Goal: Navigation & Orientation: Find specific page/section

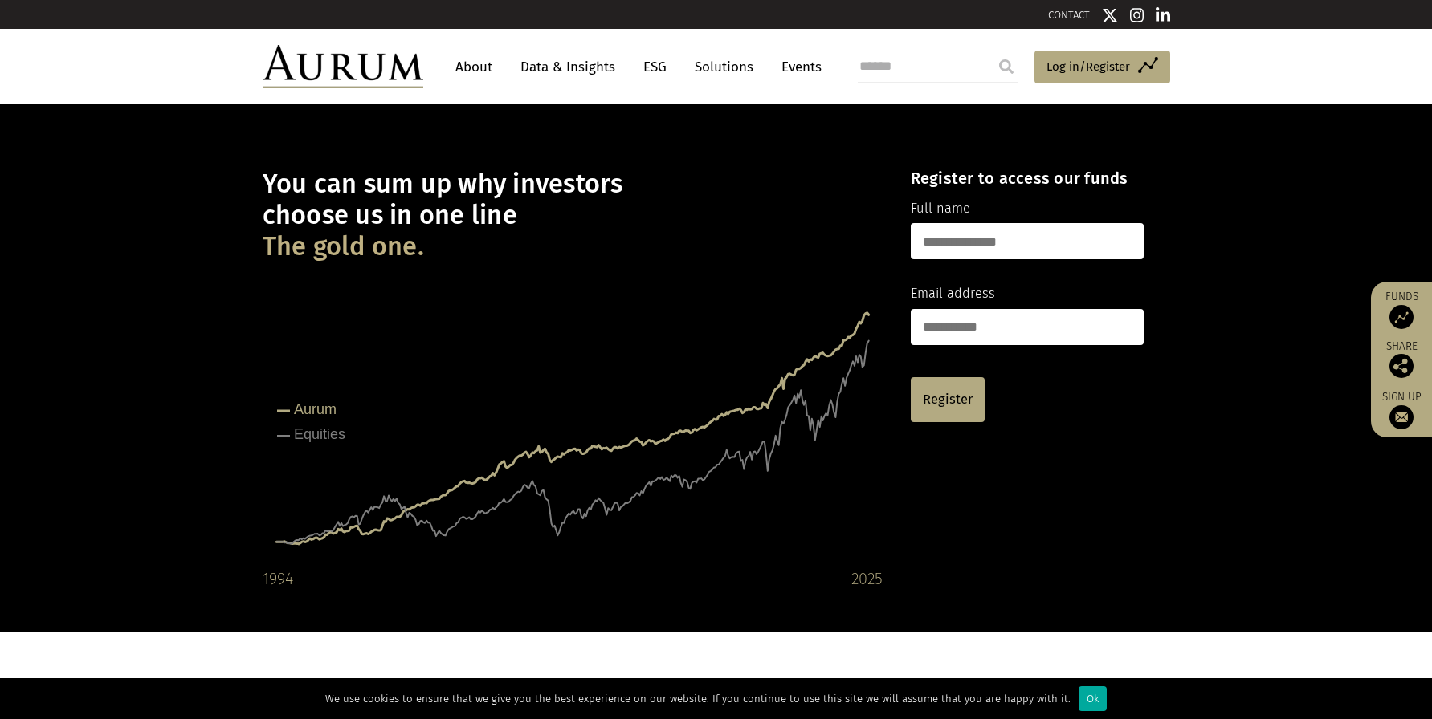
click at [719, 67] on link "Solutions" at bounding box center [723, 67] width 75 height 30
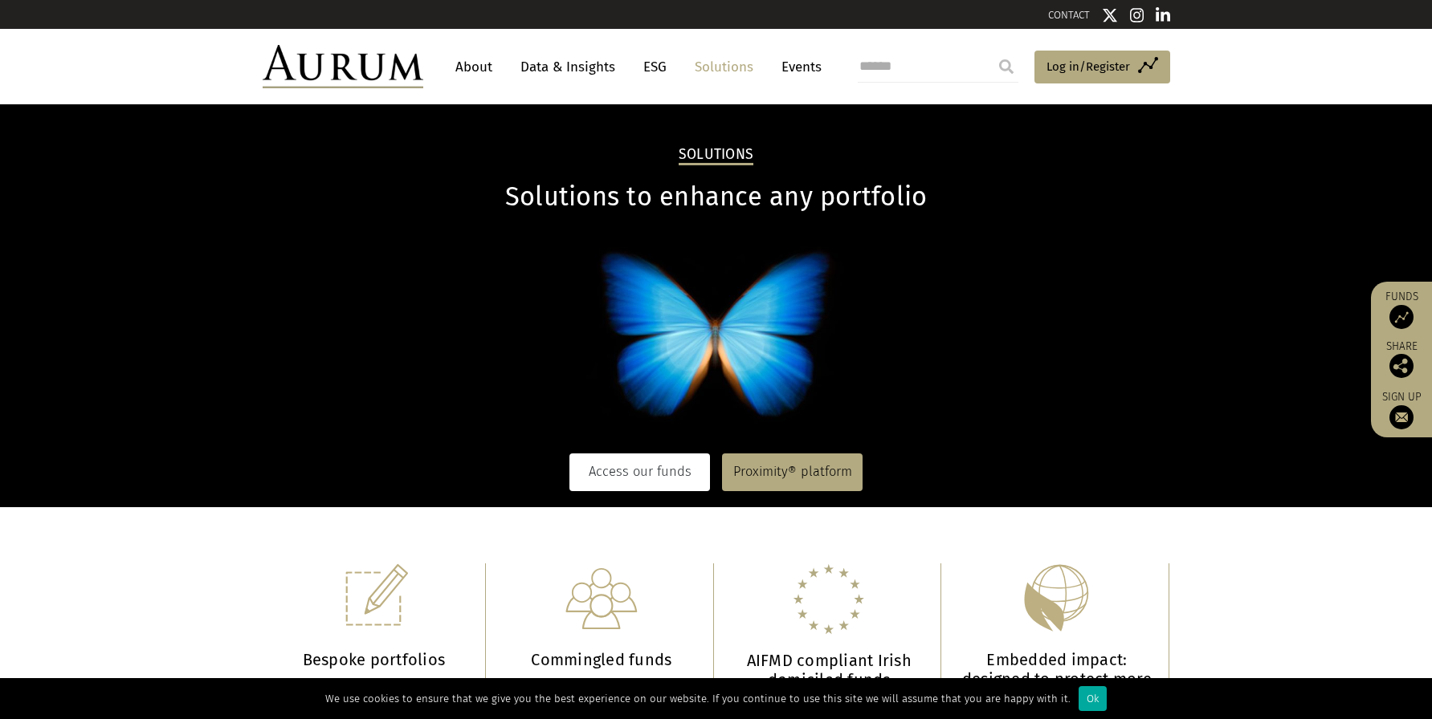
click at [633, 474] on link "Access our funds" at bounding box center [639, 472] width 141 height 37
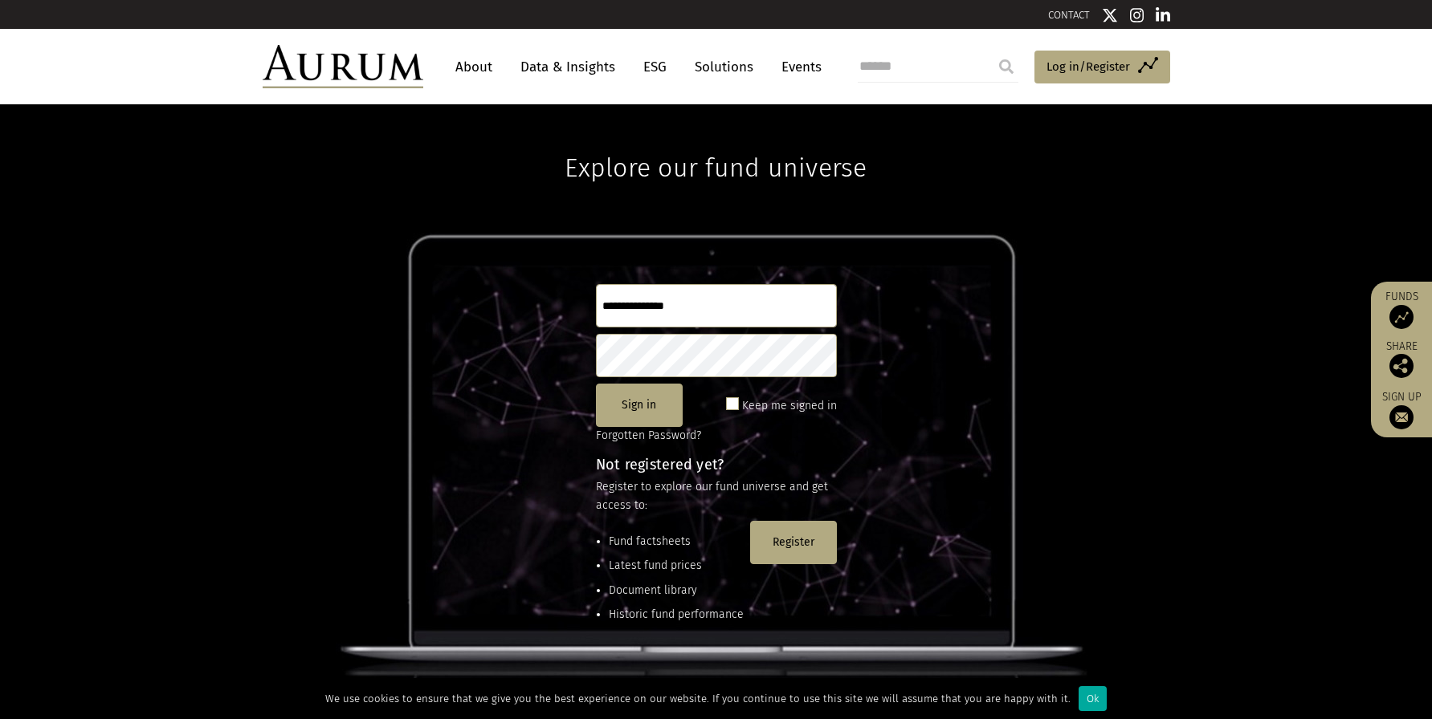
click at [546, 70] on link "Data & Insights" at bounding box center [567, 67] width 111 height 30
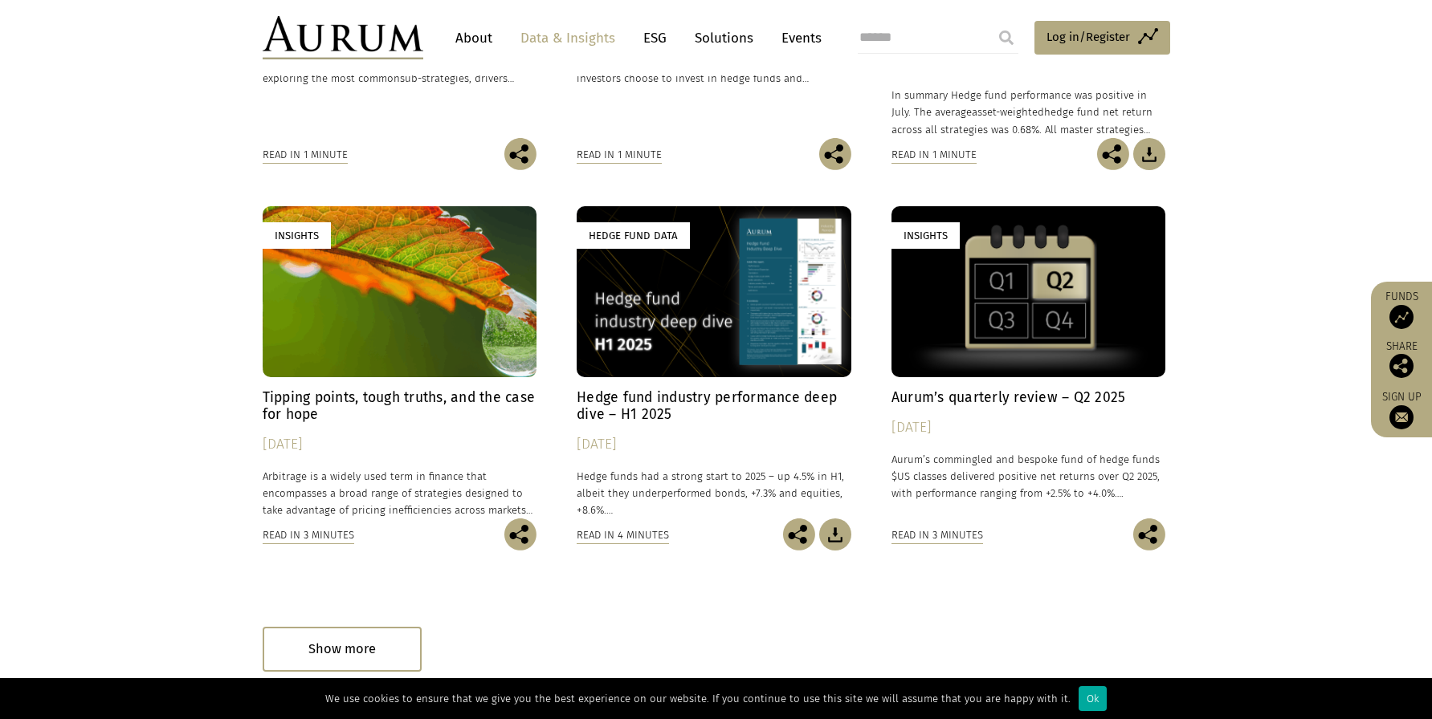
scroll to position [766, 0]
